Goal: Task Accomplishment & Management: Manage account settings

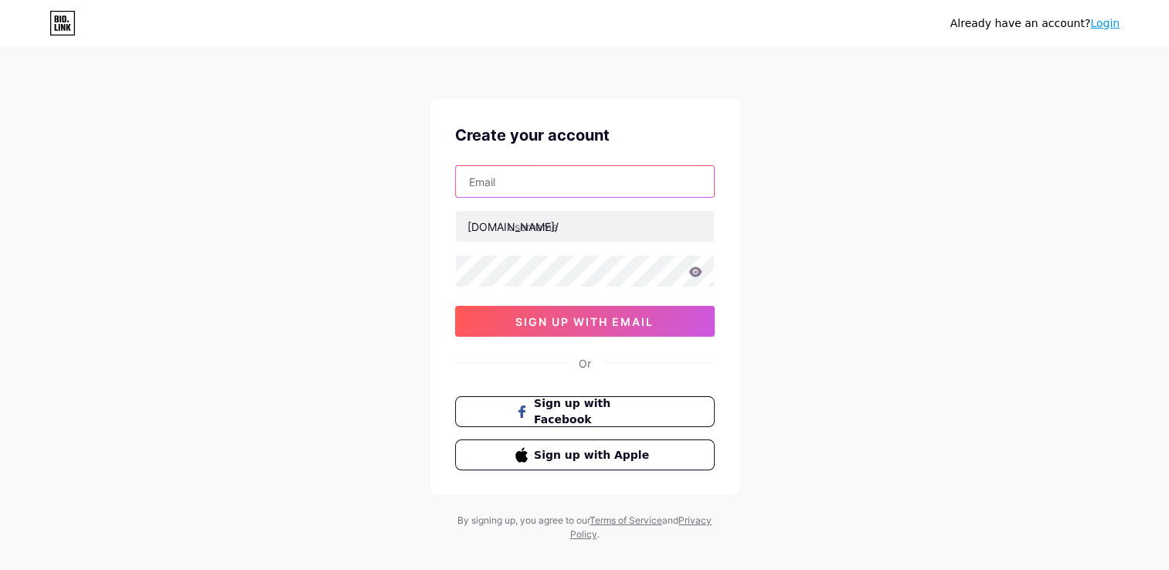
click at [537, 193] on input "text" at bounding box center [585, 181] width 258 height 31
type input "[EMAIL_ADDRESS][DOMAIN_NAME]"
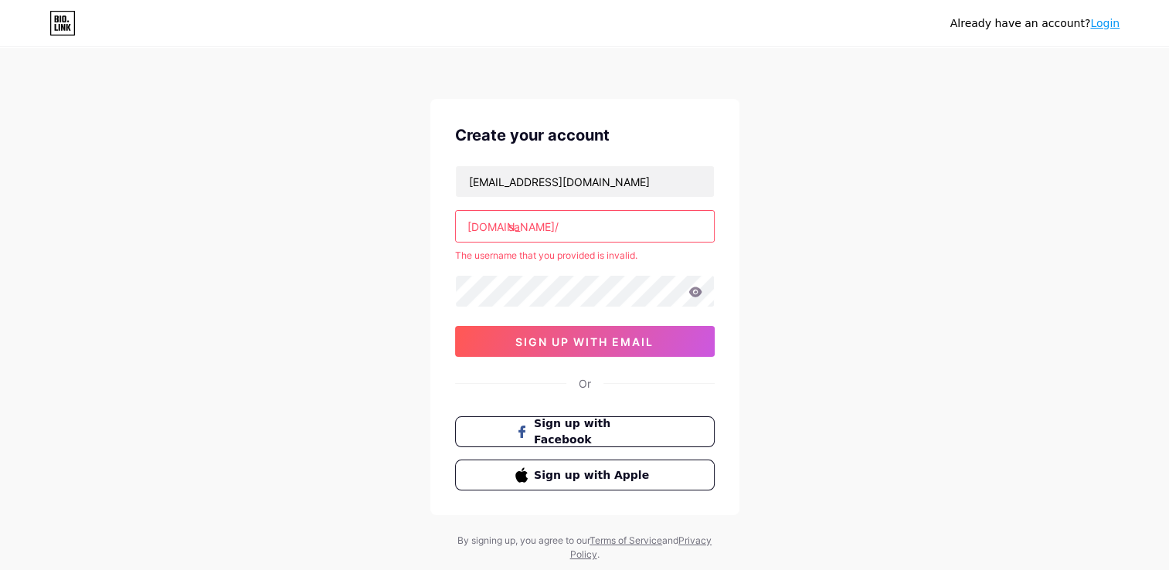
type input "s"
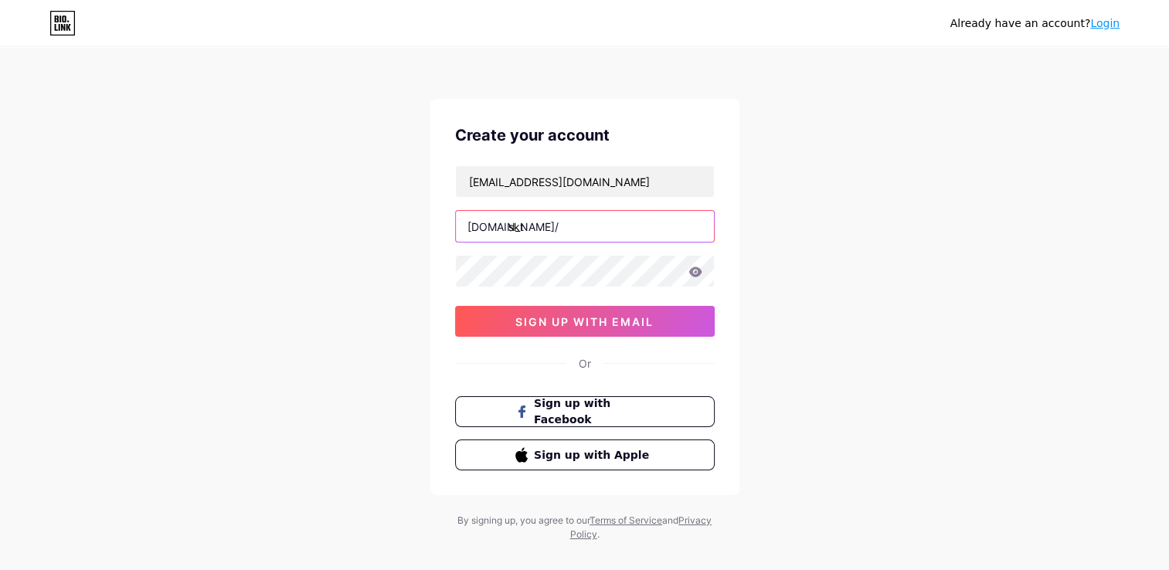
type input "skt"
click at [887, 171] on div "Already have an account? Login Create your account [EMAIL_ADDRESS][DOMAIN_NAME]…" at bounding box center [584, 295] width 1169 height 591
click at [565, 321] on span "sign up with email" at bounding box center [584, 321] width 138 height 13
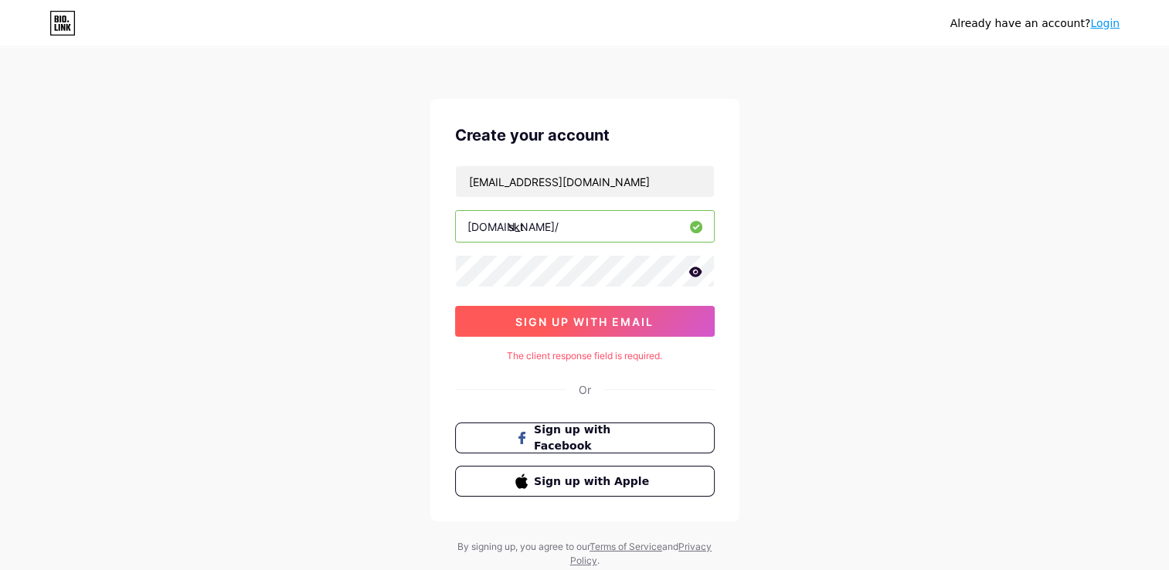
click at [569, 321] on span "sign up with email" at bounding box center [584, 321] width 138 height 13
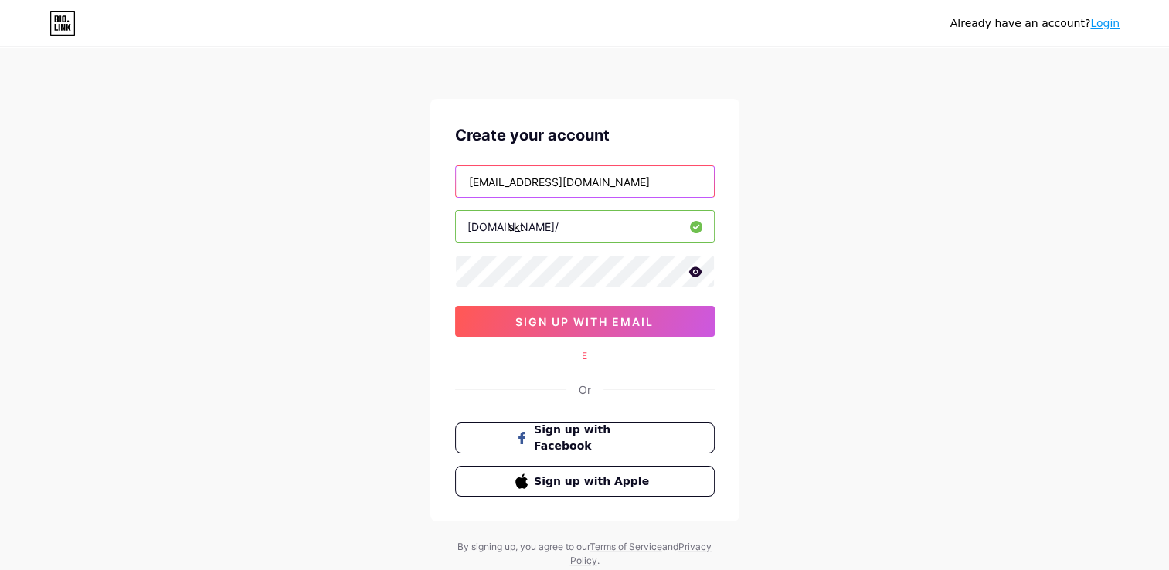
click at [661, 171] on input "[EMAIL_ADDRESS][DOMAIN_NAME]" at bounding box center [585, 181] width 258 height 31
type input "[EMAIL_ADDRESS][DOMAIN_NAME]"
click at [739, 131] on div "Create your account [EMAIL_ADDRESS][DOMAIN_NAME] [DOMAIN_NAME]/ skt sign up wit…" at bounding box center [584, 310] width 309 height 423
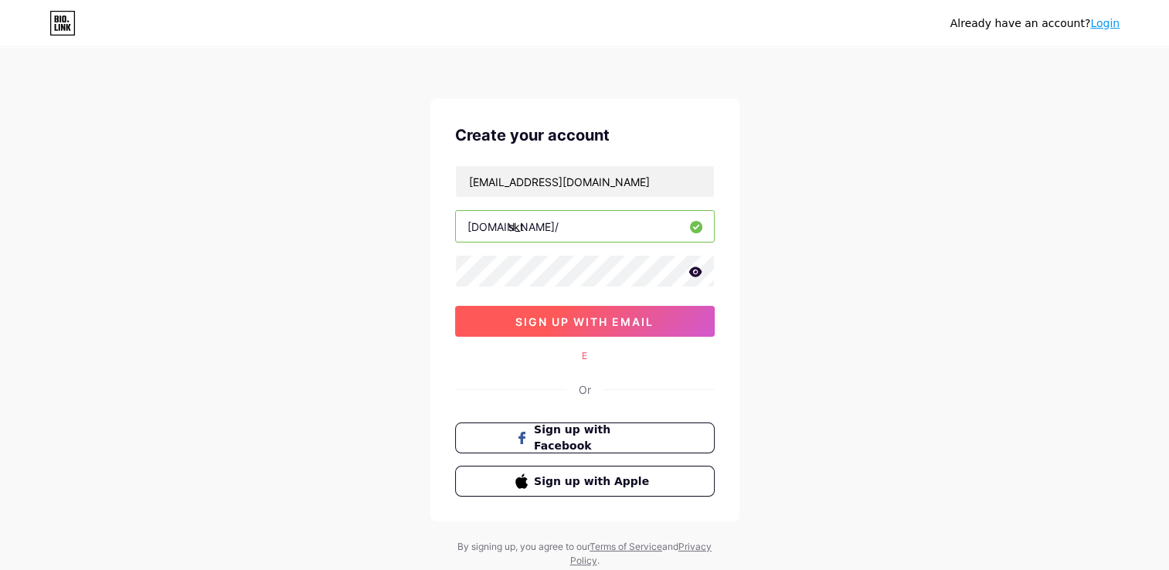
click at [580, 317] on span "sign up with email" at bounding box center [584, 321] width 138 height 13
click at [593, 316] on span "sign up with email" at bounding box center [584, 321] width 138 height 13
click at [606, 316] on span "sign up with email" at bounding box center [584, 321] width 138 height 13
click at [531, 325] on span "sign up with email" at bounding box center [584, 321] width 138 height 13
click at [695, 272] on icon at bounding box center [694, 272] width 13 height 10
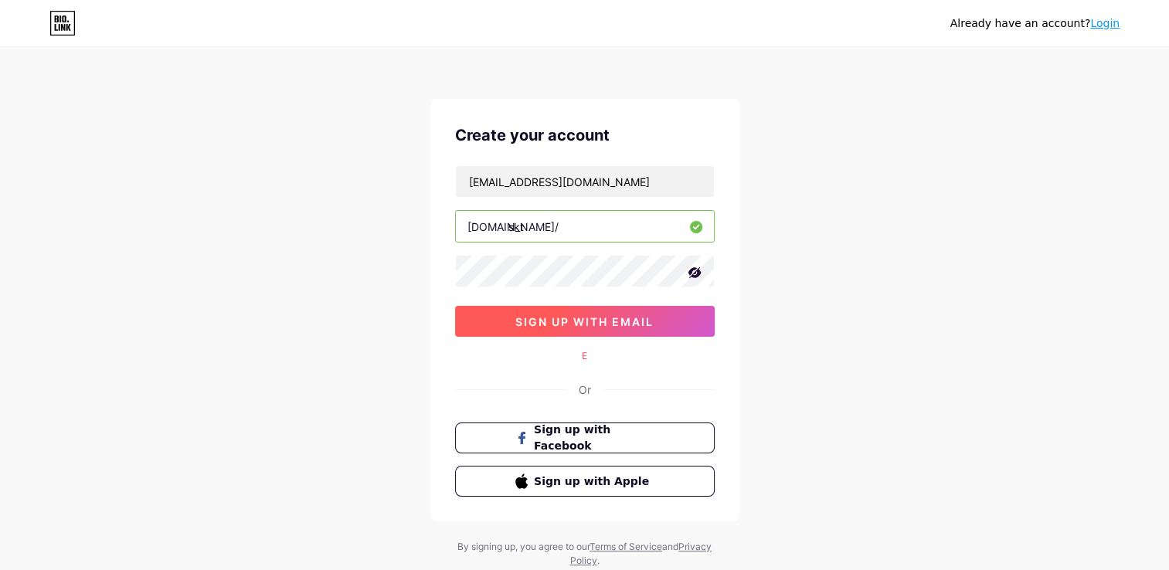
click at [575, 313] on button "sign up with email" at bounding box center [585, 321] width 260 height 31
click at [1109, 23] on link "Login" at bounding box center [1104, 23] width 29 height 12
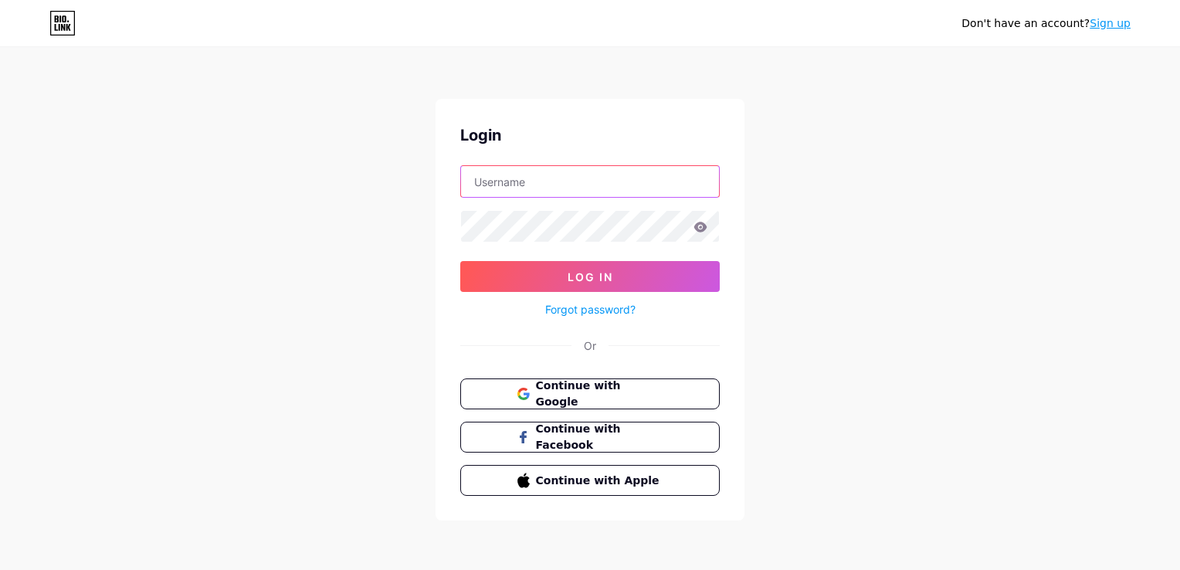
type input "[EMAIL_ADDRESS][DOMAIN_NAME]"
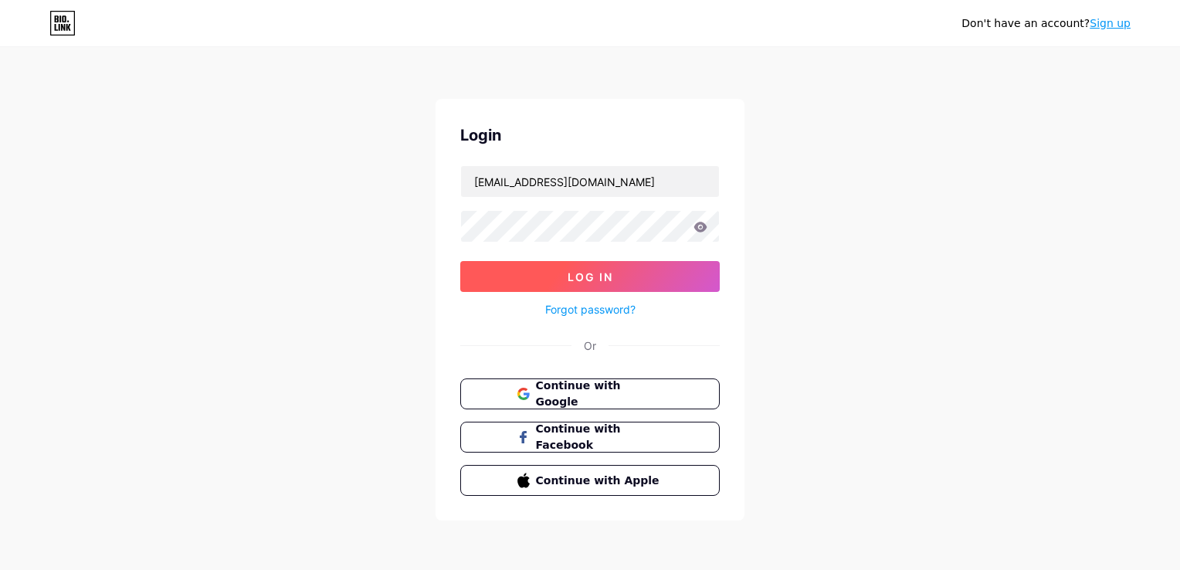
click at [602, 271] on span "Log In" at bounding box center [591, 276] width 46 height 13
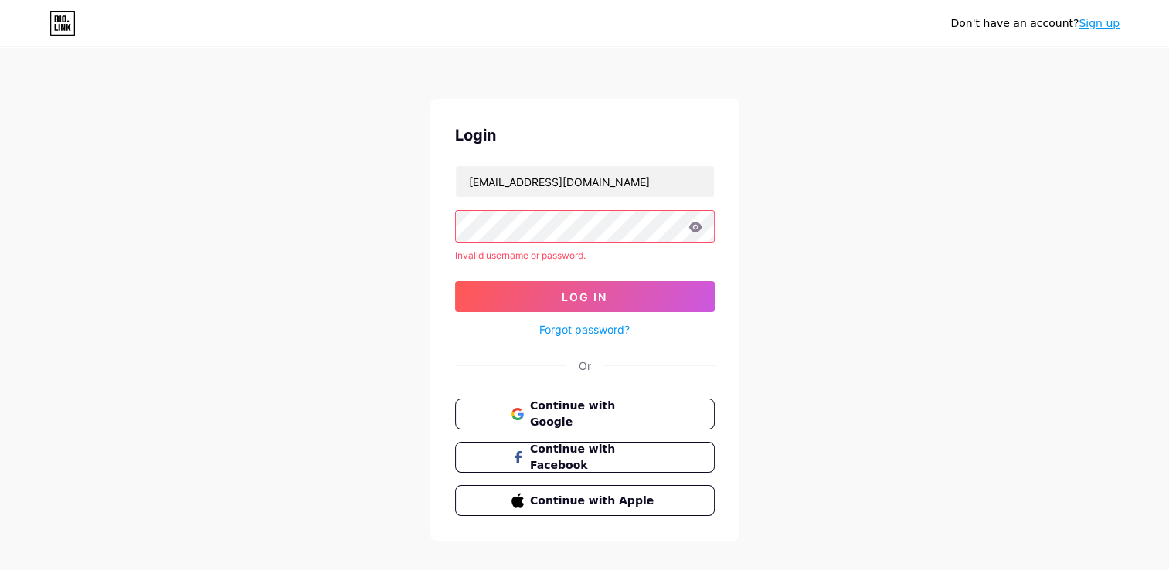
click at [587, 331] on link "Forgot password?" at bounding box center [584, 329] width 90 height 16
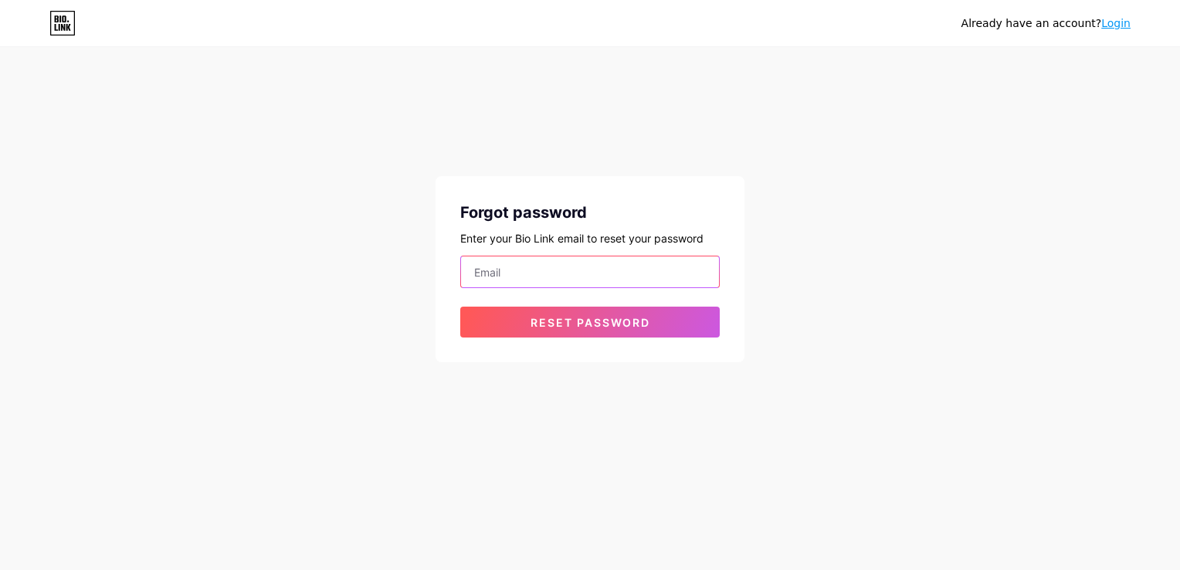
click at [513, 280] on input "email" at bounding box center [590, 271] width 258 height 31
type input "[EMAIL_ADDRESS][DOMAIN_NAME]"
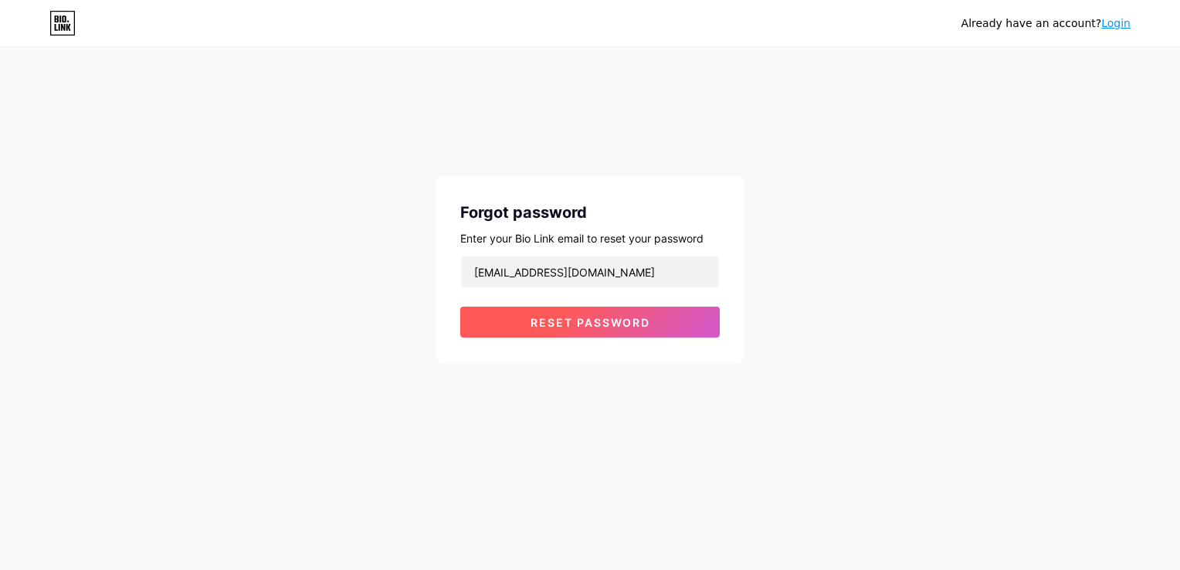
click at [589, 316] on span "Reset password" at bounding box center [591, 322] width 120 height 13
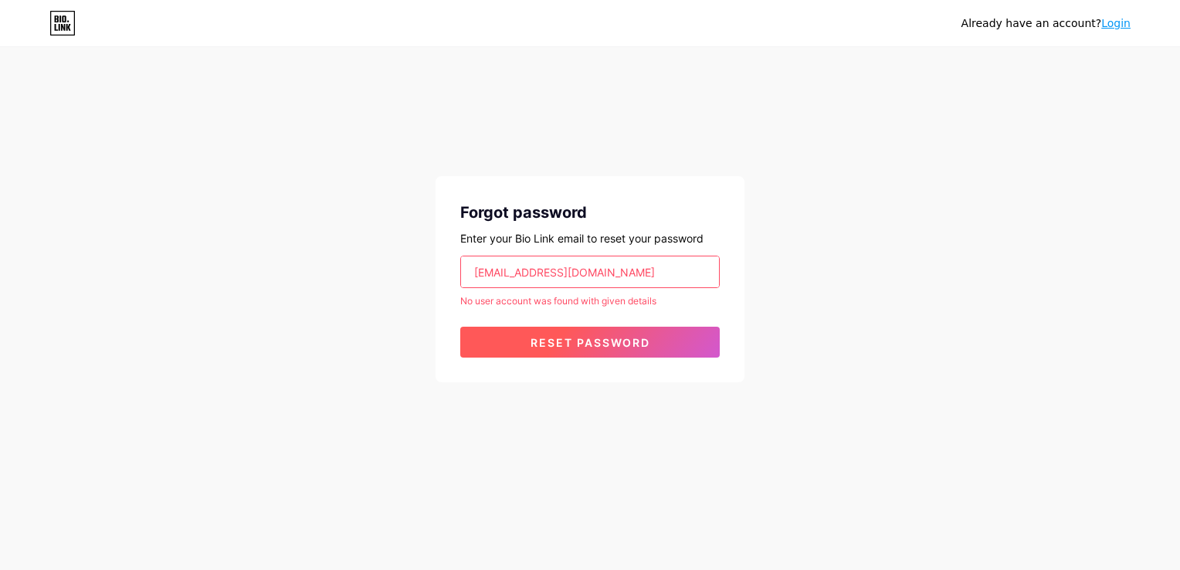
click at [559, 351] on button "Reset password" at bounding box center [590, 342] width 260 height 31
